Goal: Transaction & Acquisition: Purchase product/service

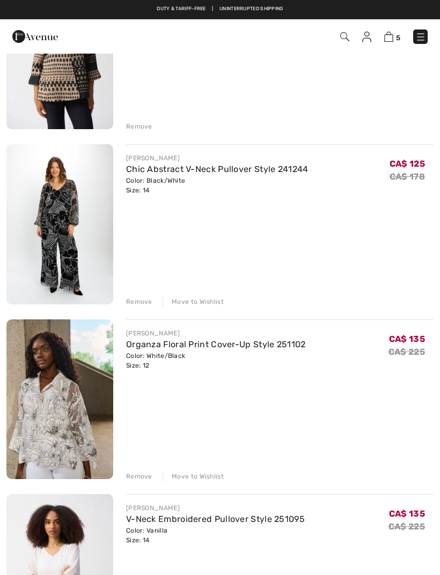
scroll to position [189, 0]
click at [223, 174] on link "Chic Abstract V-Neck Pullover Style 241244" at bounding box center [217, 170] width 182 height 10
click at [135, 303] on div "Remove" at bounding box center [139, 302] width 26 height 10
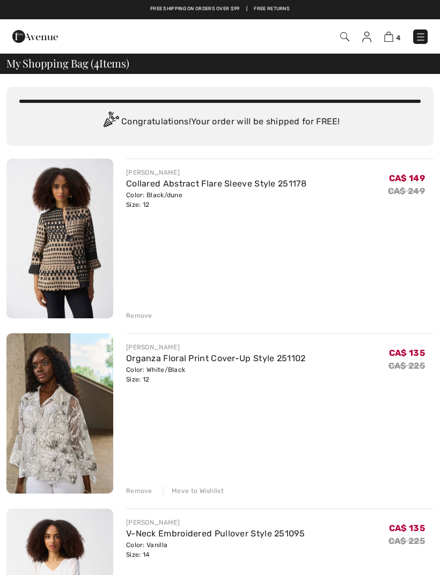
click at [218, 184] on link "Collared Abstract Flare Sleeve Style 251178" at bounding box center [216, 184] width 180 height 10
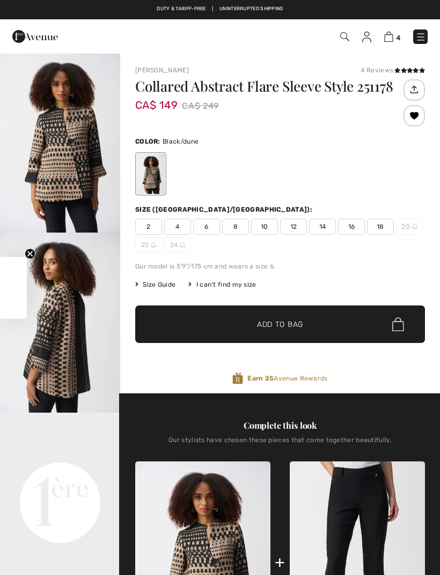
checkbox input "true"
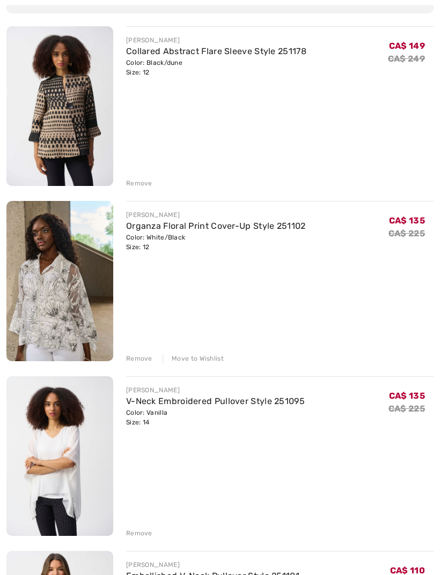
scroll to position [132, 0]
click at [219, 231] on link "Organza Floral Print Cover-Up Style 251102" at bounding box center [216, 226] width 180 height 10
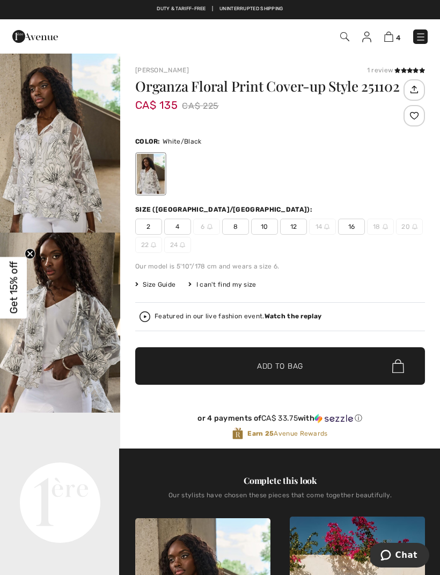
click at [297, 320] on strong "Watch the replay" at bounding box center [292, 317] width 57 height 8
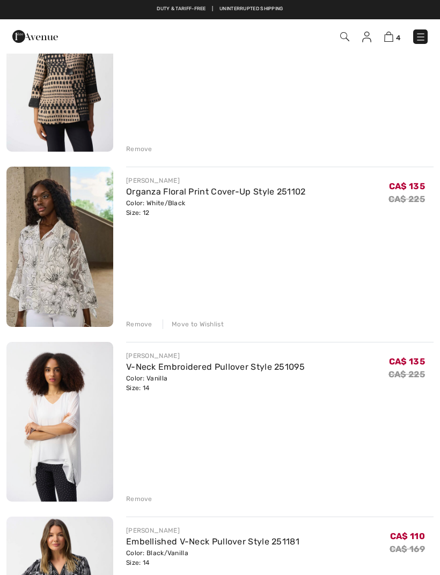
click at [142, 320] on div "Remove" at bounding box center [139, 325] width 26 height 10
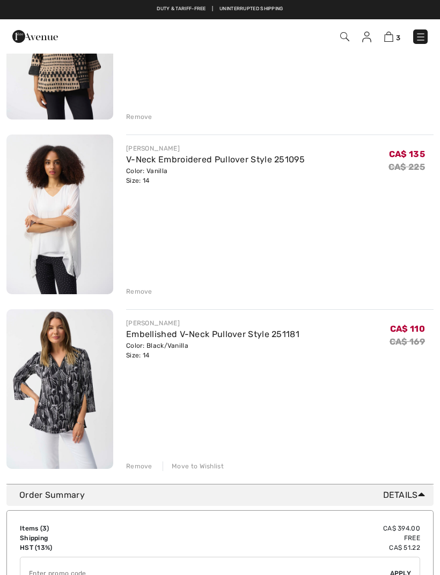
scroll to position [198, 0]
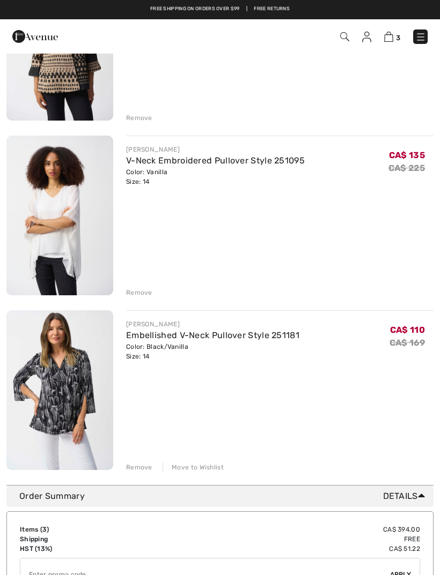
click at [214, 162] on link "V-Neck Embroidered Pullover Style 251095" at bounding box center [215, 161] width 179 height 10
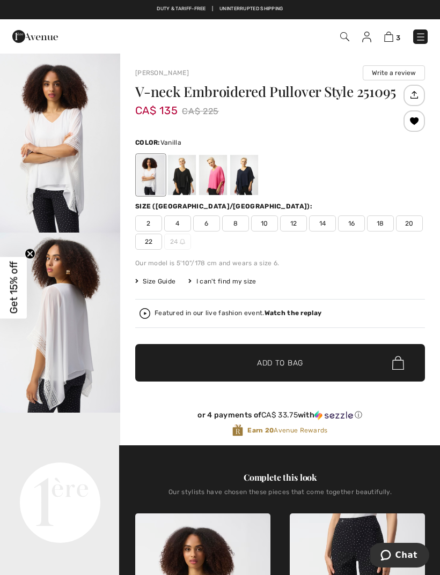
click at [297, 310] on strong "Watch the replay" at bounding box center [292, 313] width 57 height 8
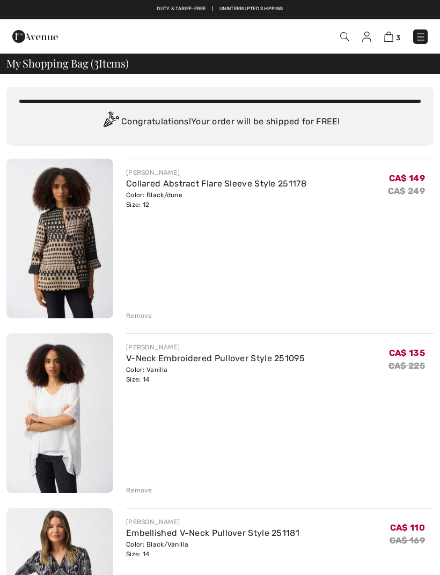
click at [419, 37] on img at bounding box center [420, 37] width 11 height 11
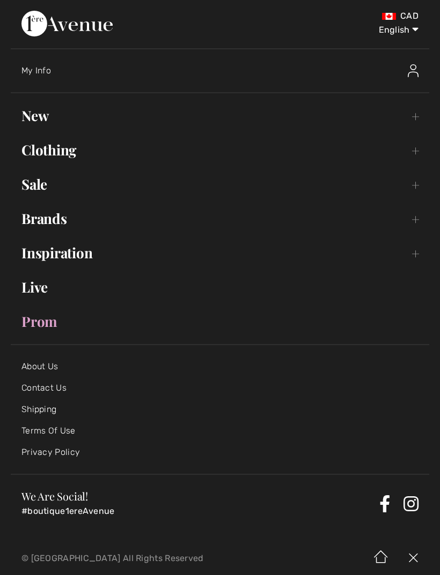
click at [41, 184] on link "Sale Toggle submenu" at bounding box center [220, 185] width 418 height 24
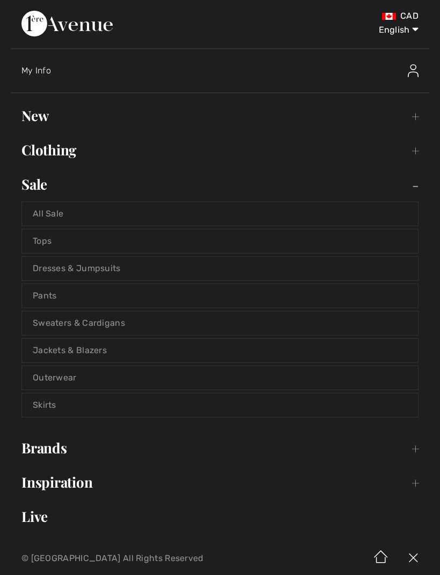
click at [87, 271] on link "Dresses & Jumpsuits" at bounding box center [220, 269] width 396 height 24
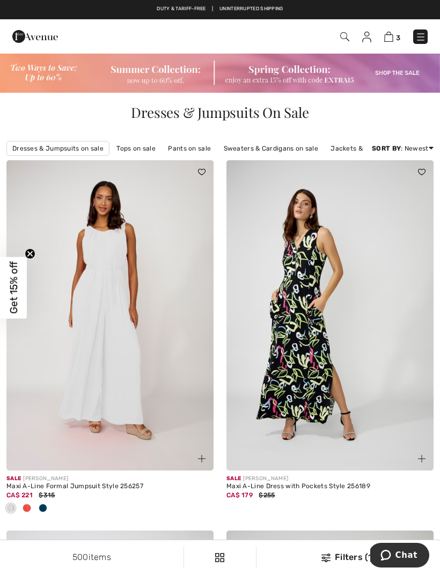
click at [332, 554] on div "Filters (1)" at bounding box center [348, 557] width 171 height 13
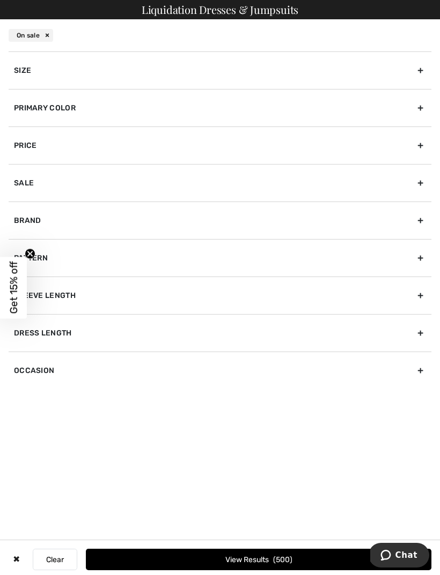
click at [68, 69] on div "Size" at bounding box center [220, 70] width 423 height 38
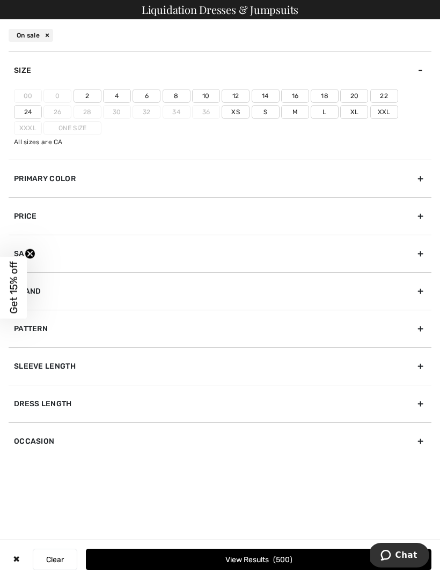
click at [269, 97] on label "14" at bounding box center [266, 96] width 28 height 14
click at [0, 0] on input"] "14" at bounding box center [0, 0] width 0 height 0
click at [258, 557] on button "View Results 145" at bounding box center [258, 559] width 345 height 21
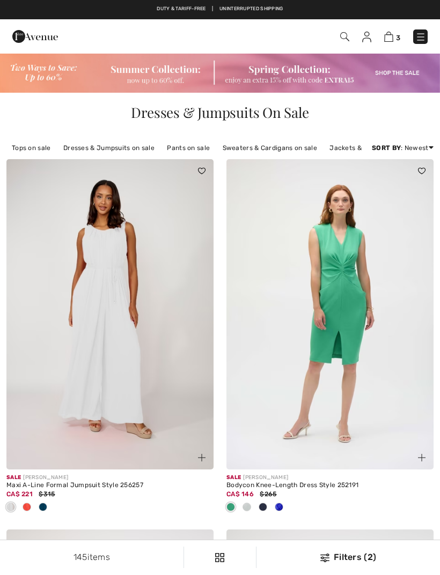
checkbox input "true"
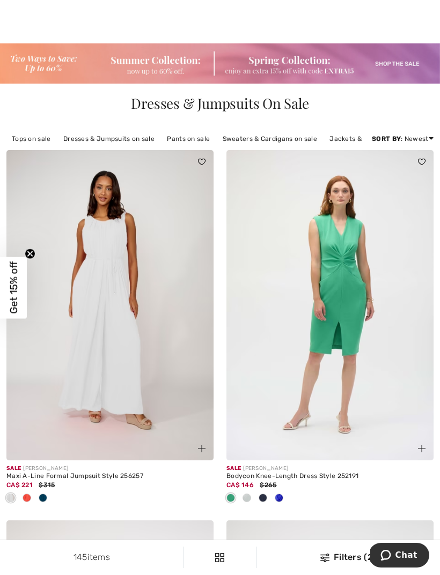
click at [31, 497] on span at bounding box center [27, 498] width 9 height 9
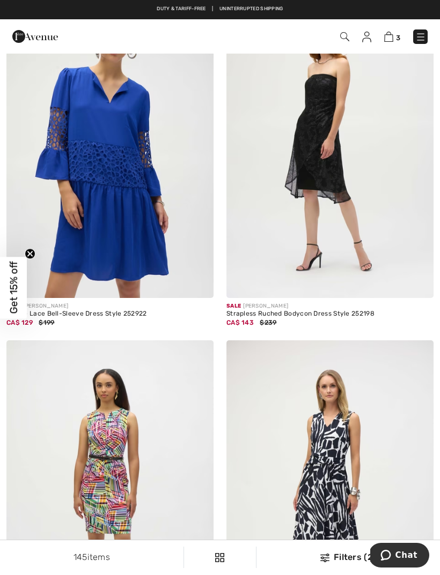
scroll to position [5858, 0]
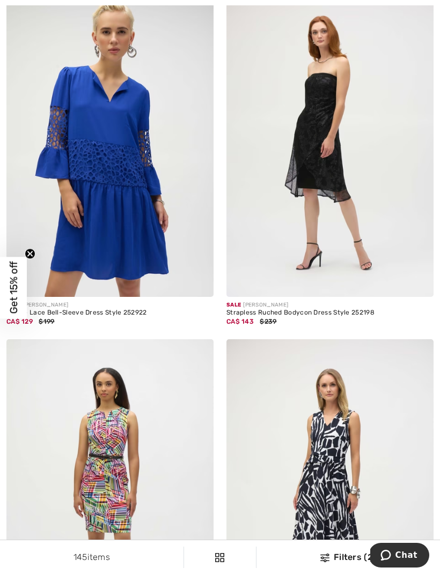
click at [134, 213] on img at bounding box center [109, 142] width 207 height 310
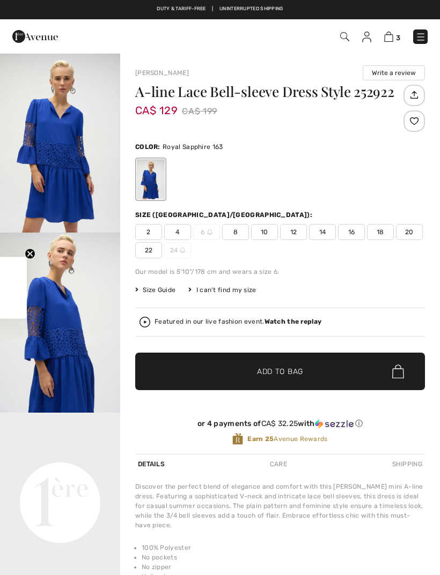
checkbox input "true"
click at [296, 323] on strong "Watch the replay" at bounding box center [292, 322] width 57 height 8
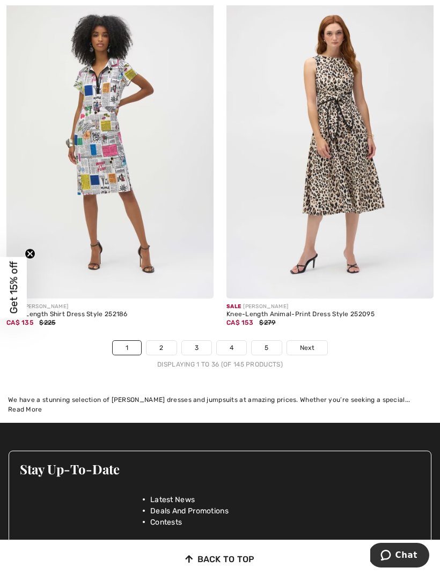
scroll to position [6567, 0]
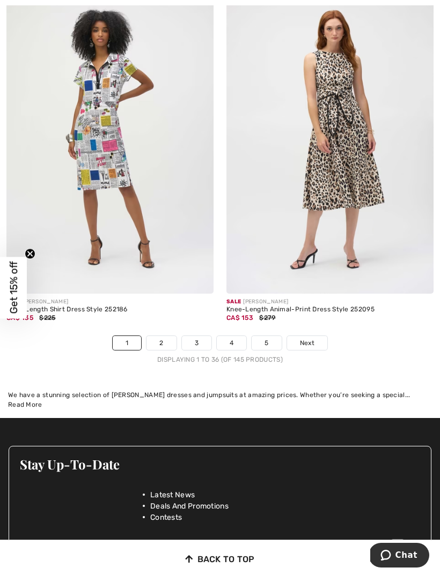
click at [311, 338] on span "Next" at bounding box center [307, 343] width 14 height 10
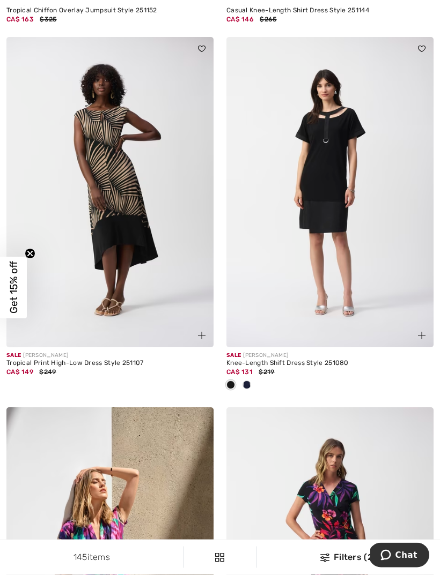
scroll to position [5437, 0]
click at [82, 136] on img at bounding box center [109, 192] width 207 height 310
